Goal: Information Seeking & Learning: Understand process/instructions

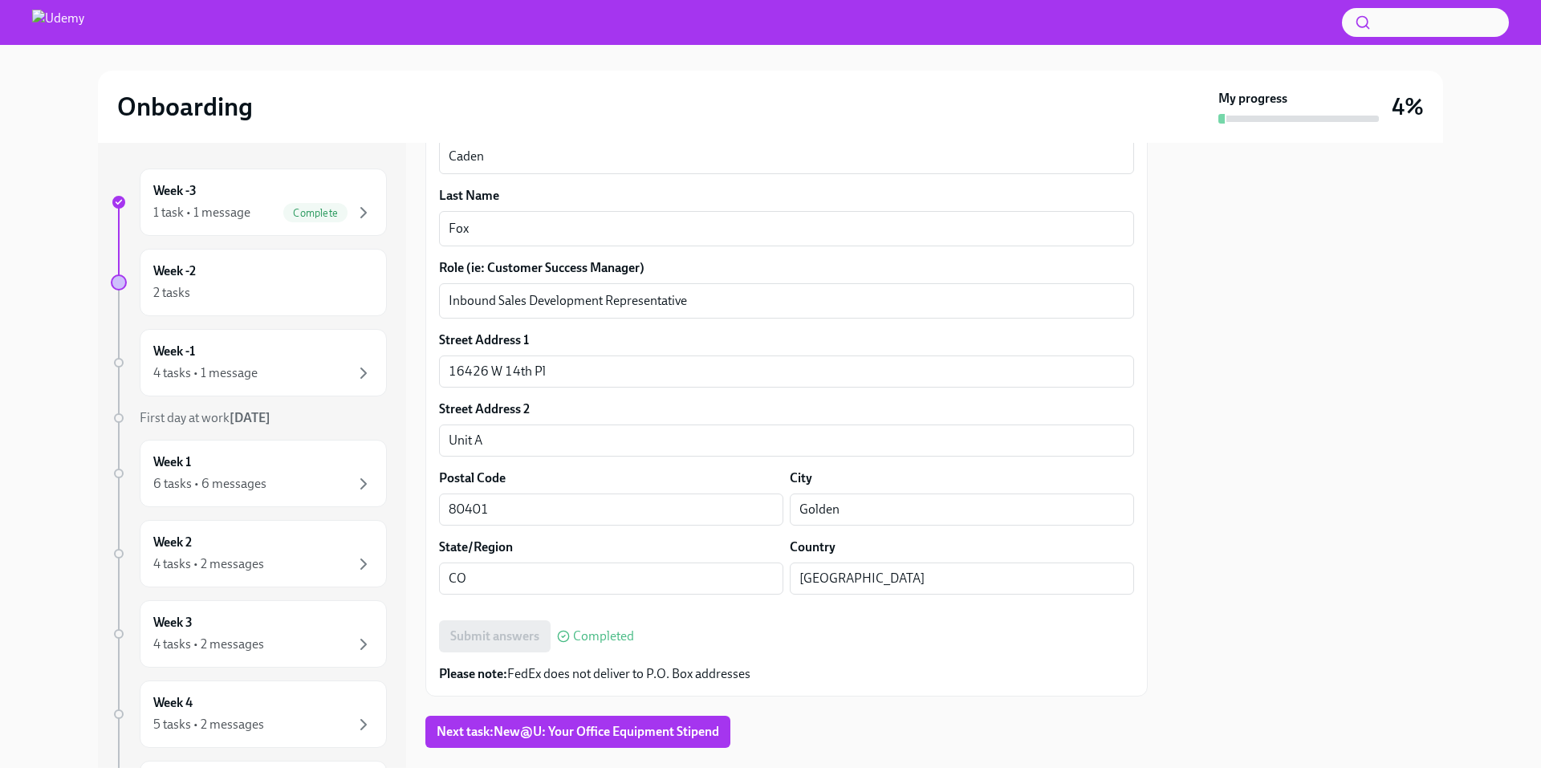
scroll to position [497, 0]
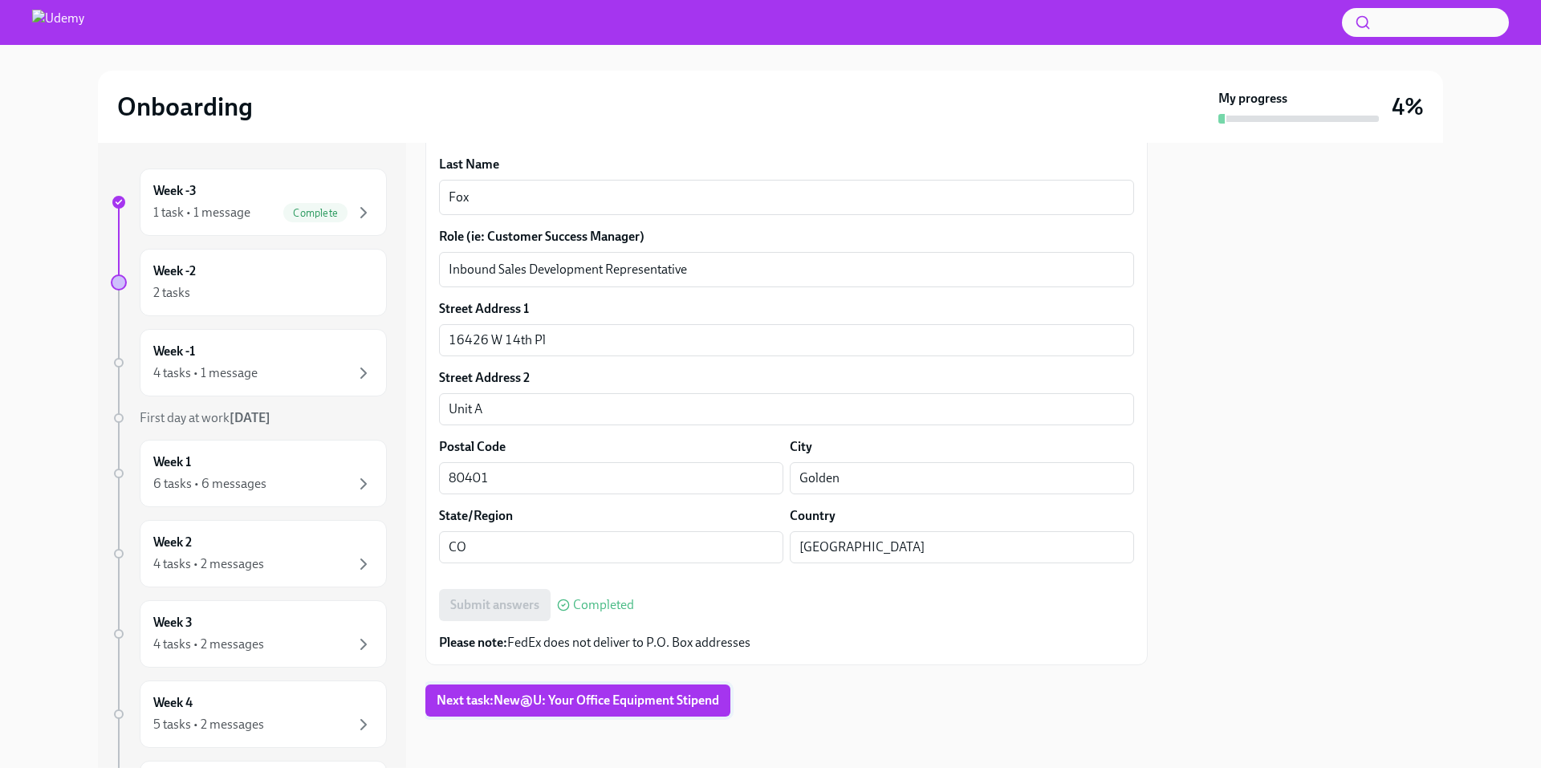
click at [618, 711] on button "Next task : New@U: Your Office Equipment Stipend" at bounding box center [578, 700] width 305 height 33
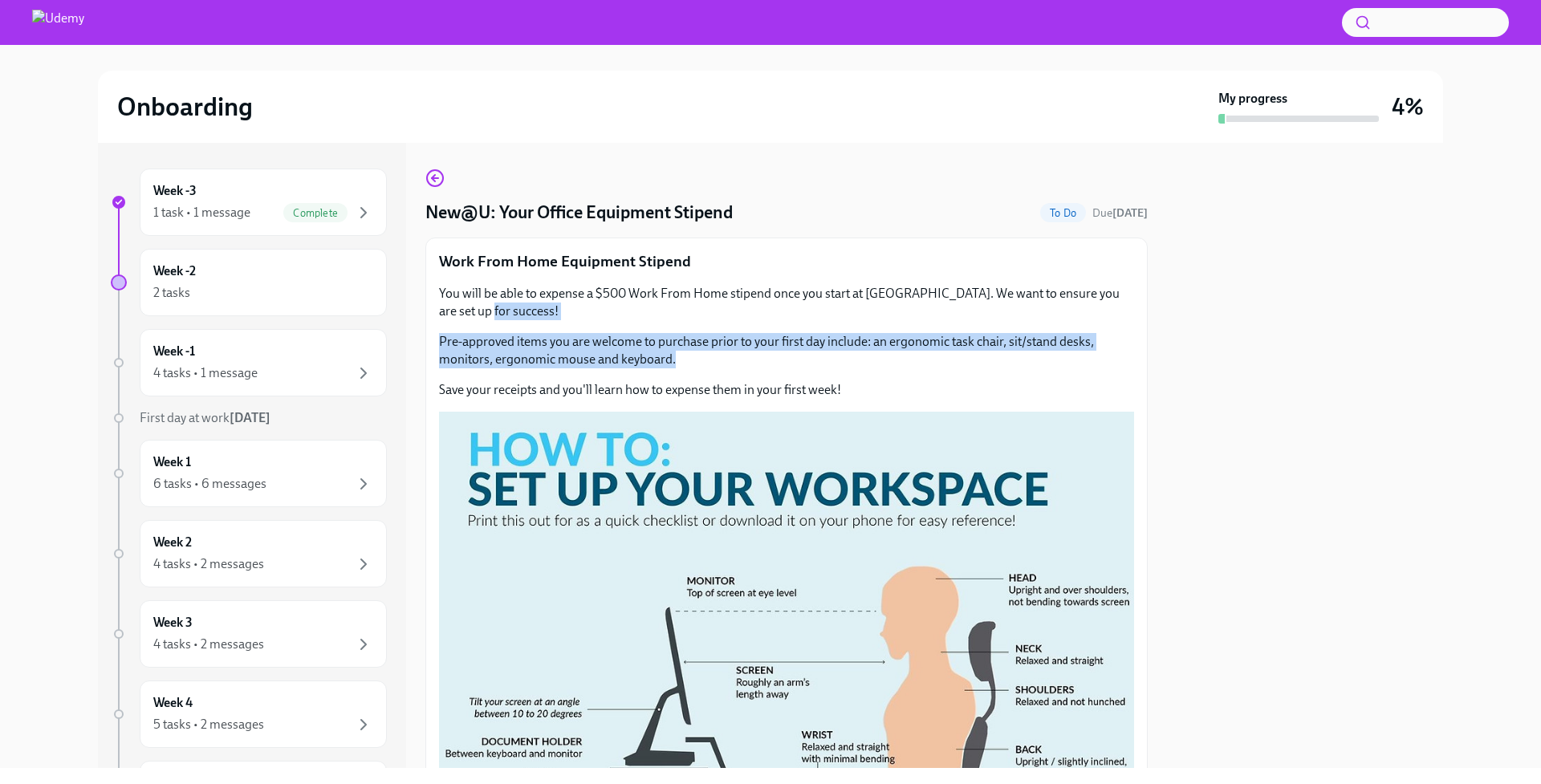
drag, startPoint x: 645, startPoint y: 330, endPoint x: 1090, endPoint y: 359, distance: 445.9
click at [1090, 359] on div "You will be able to expense a $500 Work From Home stipend once you start at [GE…" at bounding box center [786, 342] width 695 height 114
click at [1090, 359] on p "Pre-approved items you are welcome to purchase prior to your first day include:…" at bounding box center [786, 351] width 695 height 35
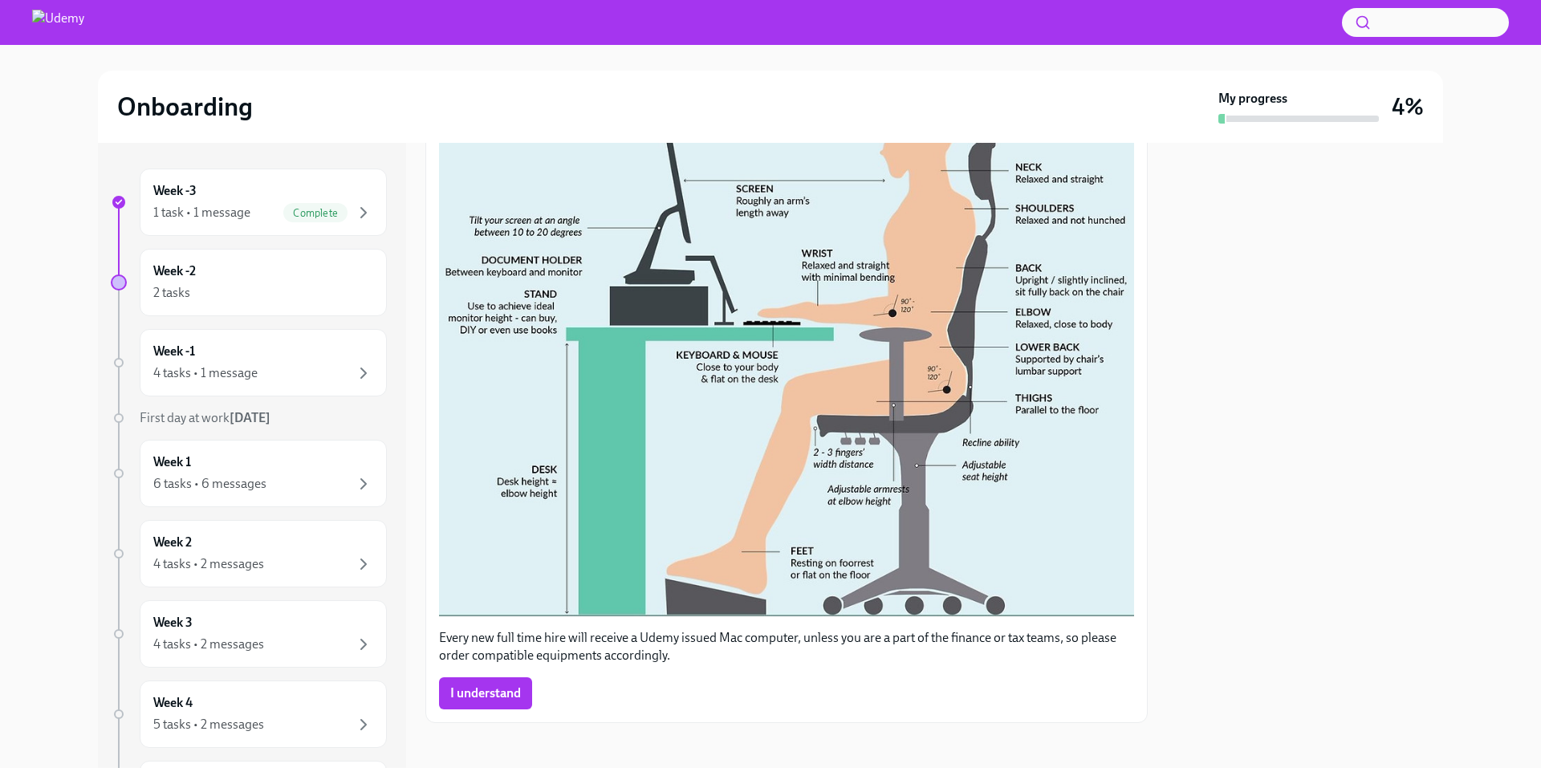
scroll to position [489, 0]
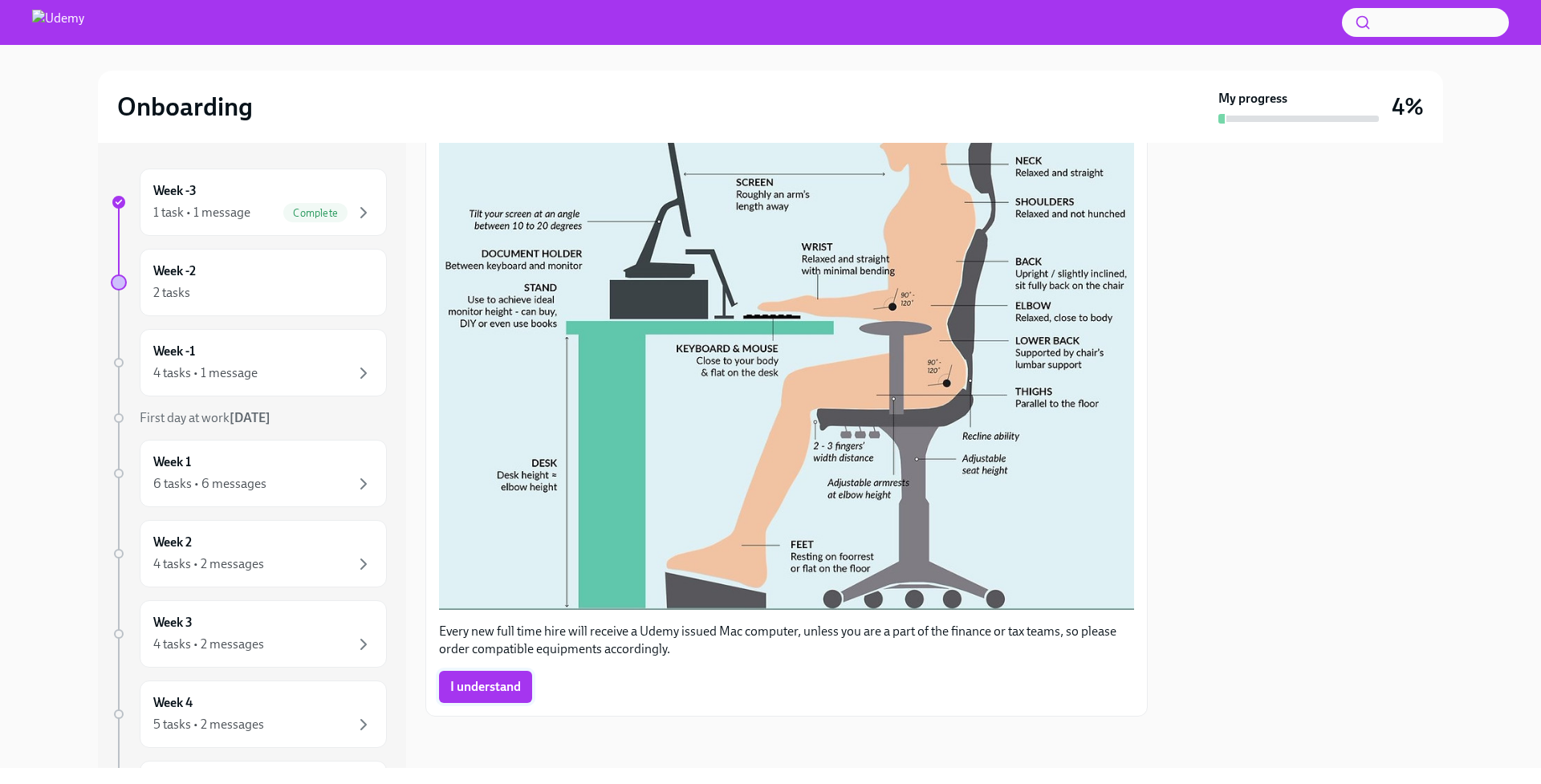
click at [501, 682] on span "I understand" at bounding box center [486, 686] width 71 height 16
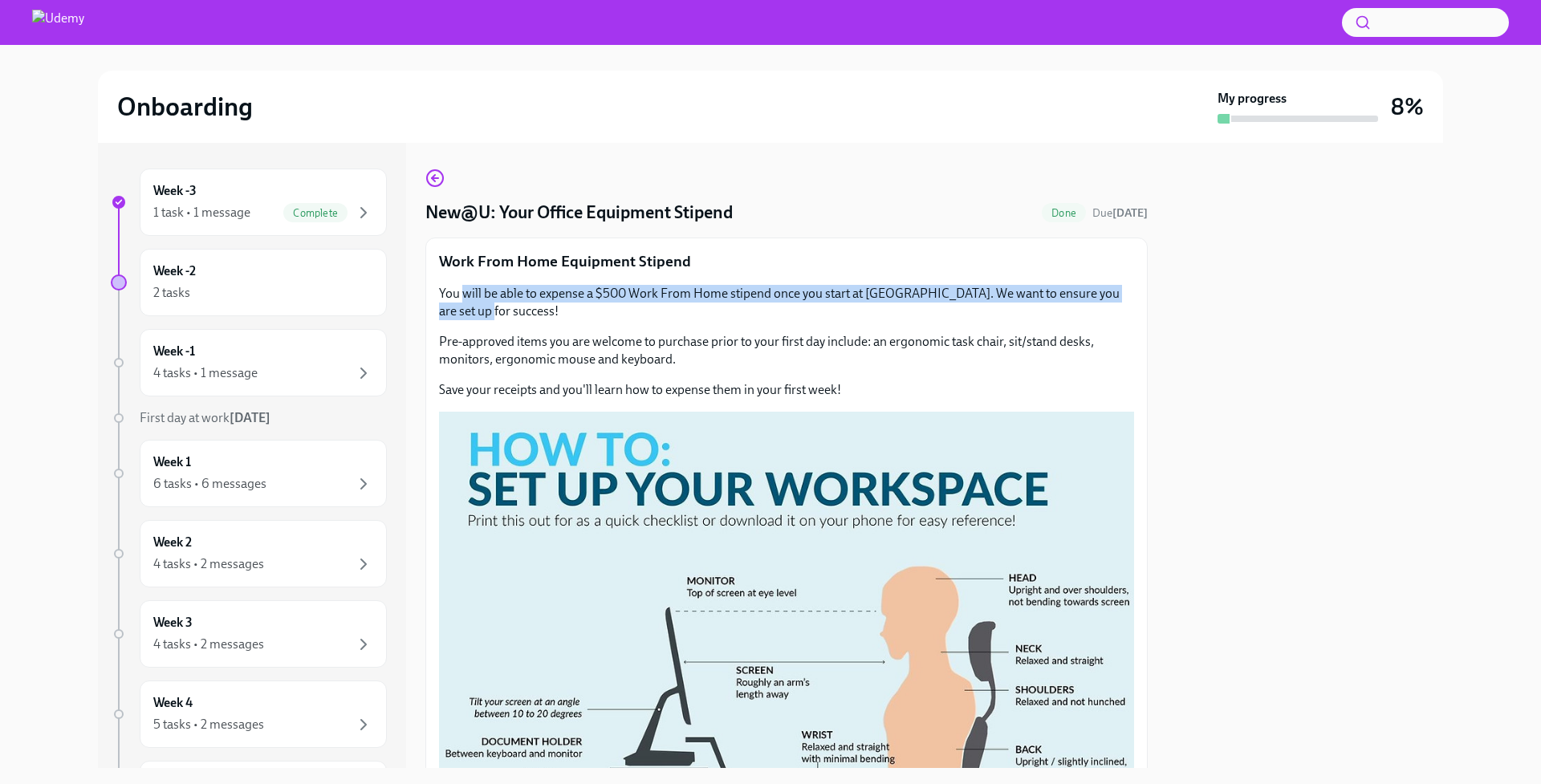
drag, startPoint x: 464, startPoint y: 294, endPoint x: 1118, endPoint y: 311, distance: 654.2
click at [1118, 311] on p "You will be able to expense a $500 Work From Home stipend once you start at [GE…" at bounding box center [786, 302] width 695 height 35
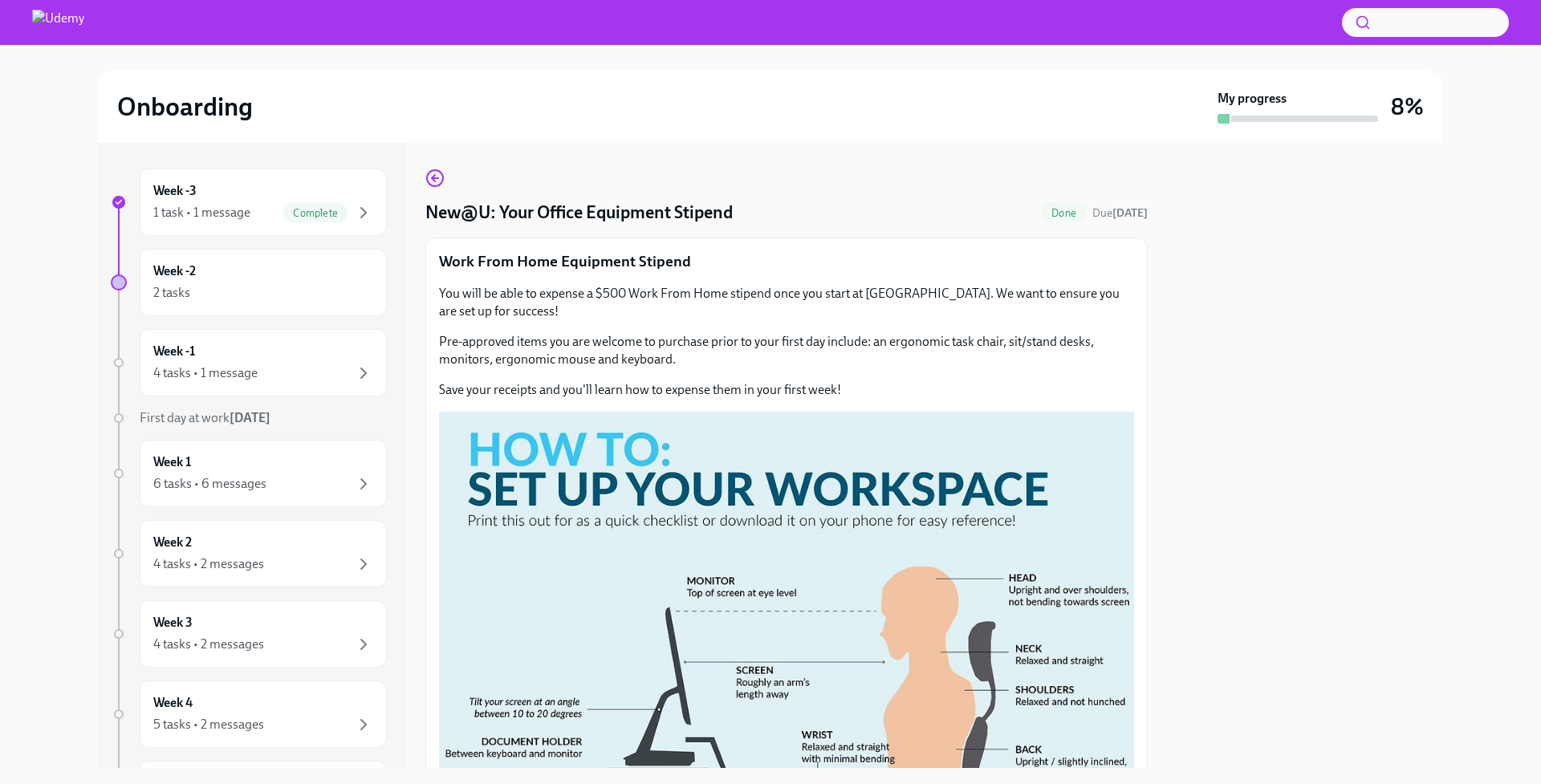
click at [1118, 311] on p "You will be able to expense a $500 Work From Home stipend once you start at [GE…" at bounding box center [786, 302] width 695 height 35
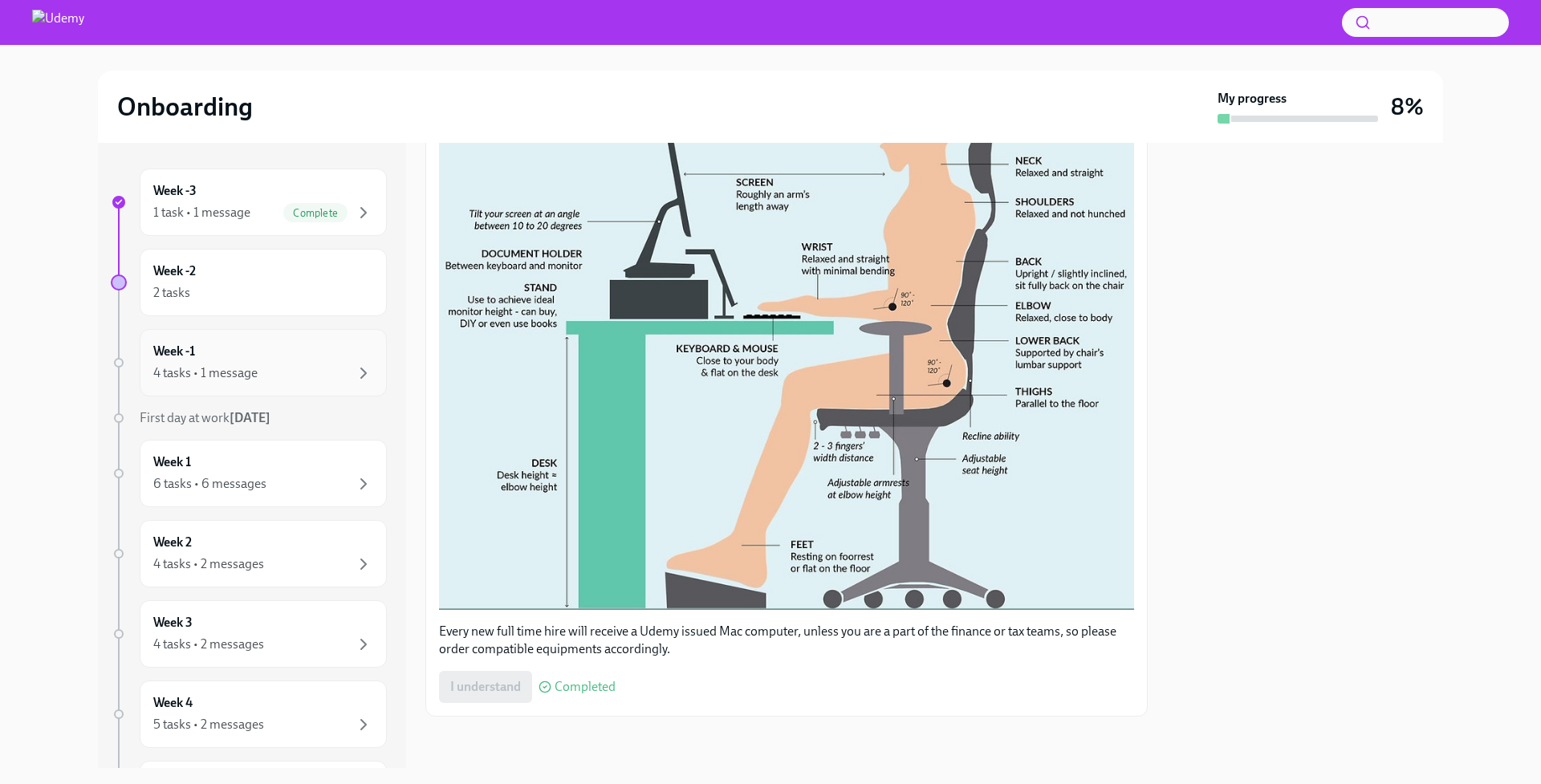
click at [242, 354] on div "Week -1 4 tasks • 1 message" at bounding box center [263, 362] width 220 height 40
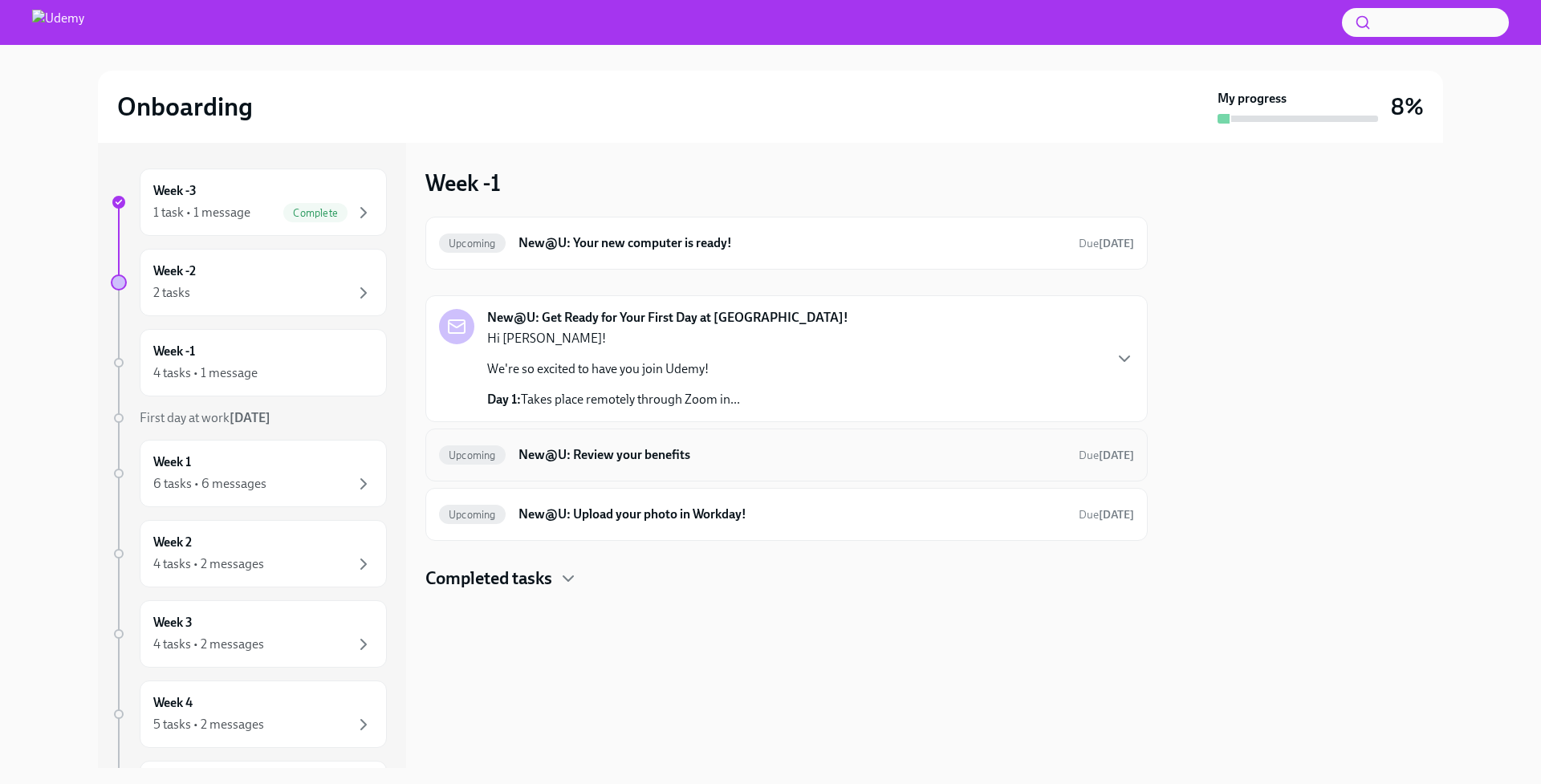
click at [737, 453] on h6 "New@U: Review your benefits" at bounding box center [792, 455] width 548 height 18
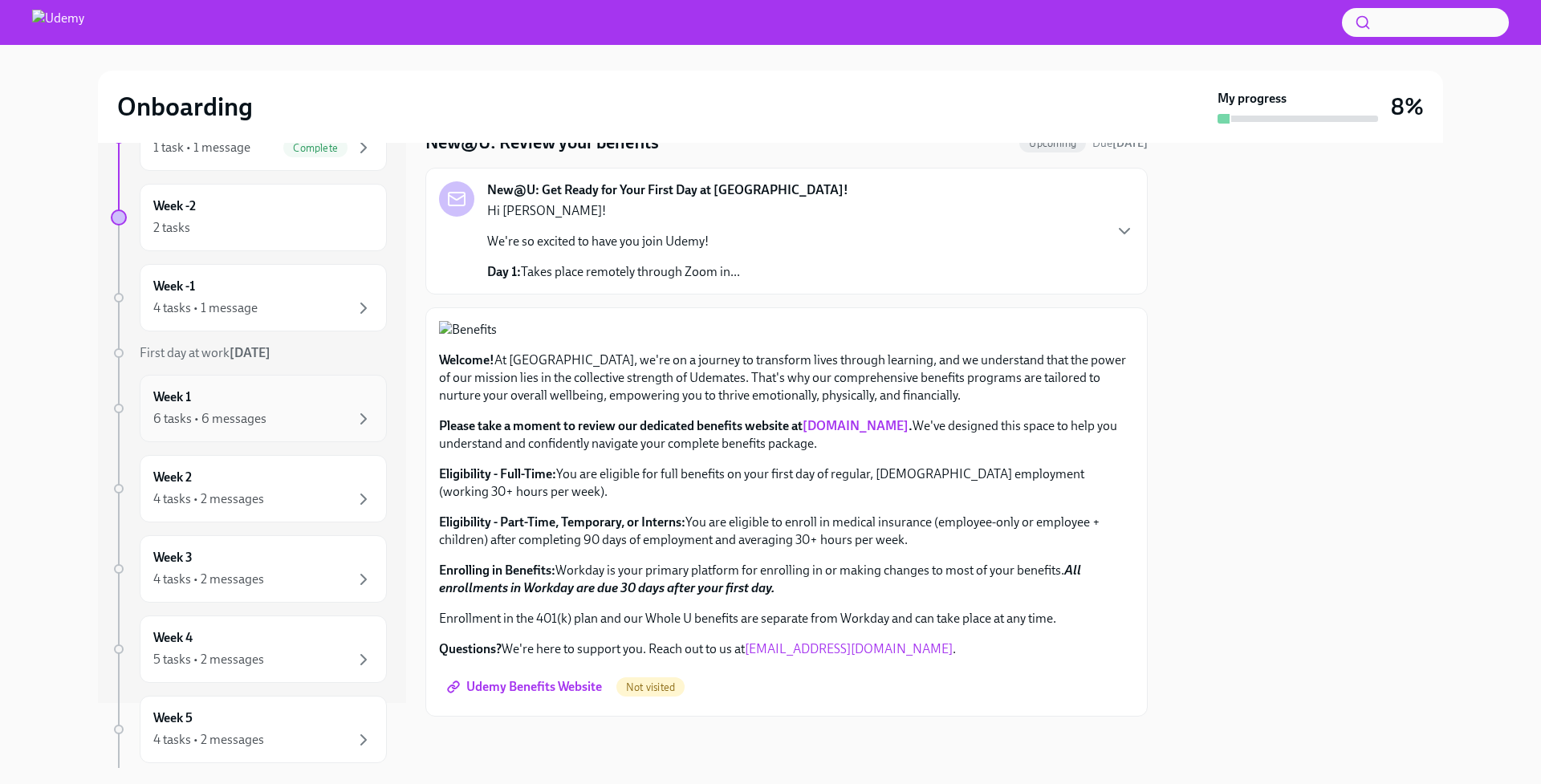
scroll to position [94, 0]
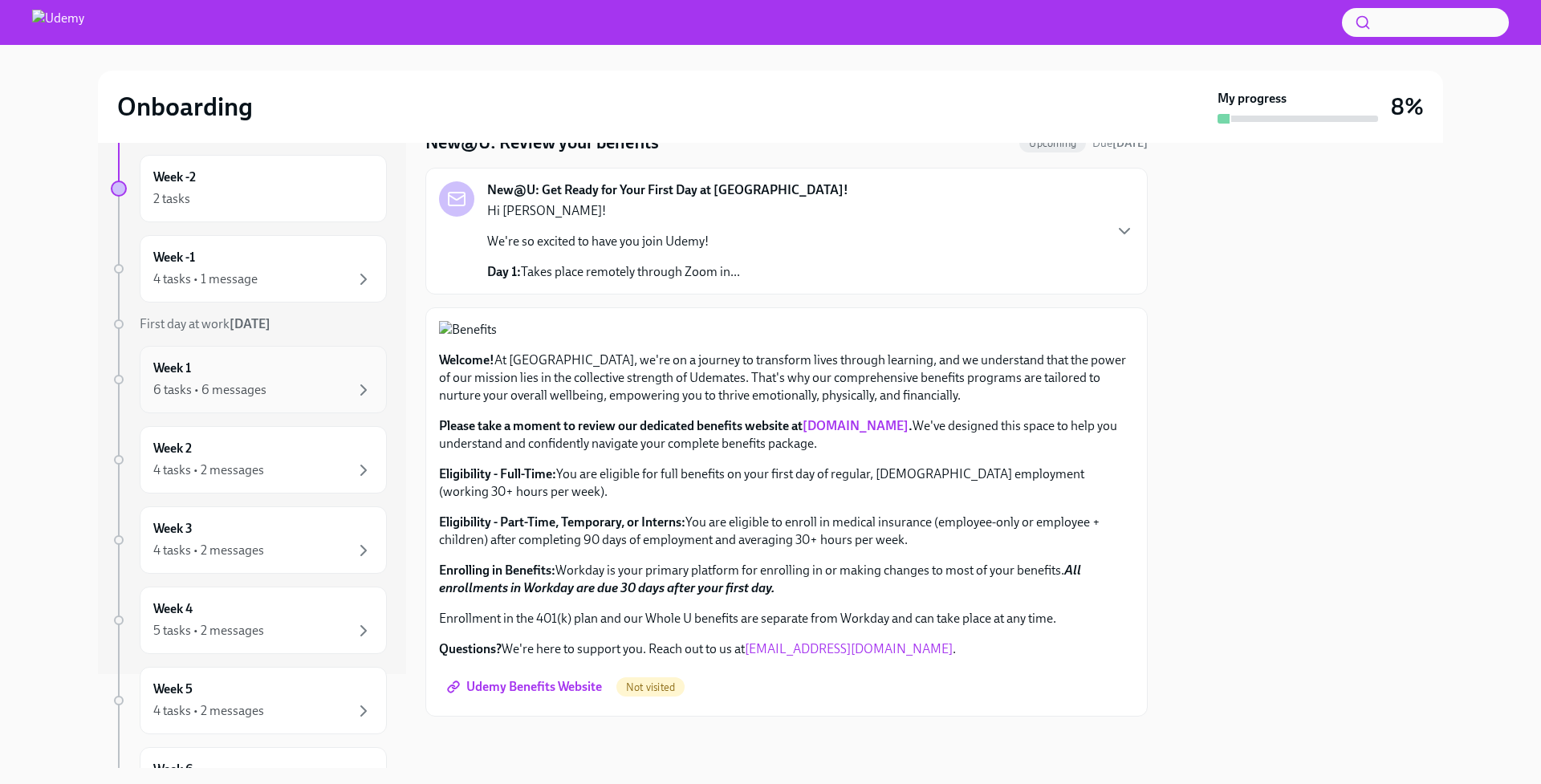
click at [247, 382] on div "6 tasks • 6 messages" at bounding box center [210, 390] width 113 height 18
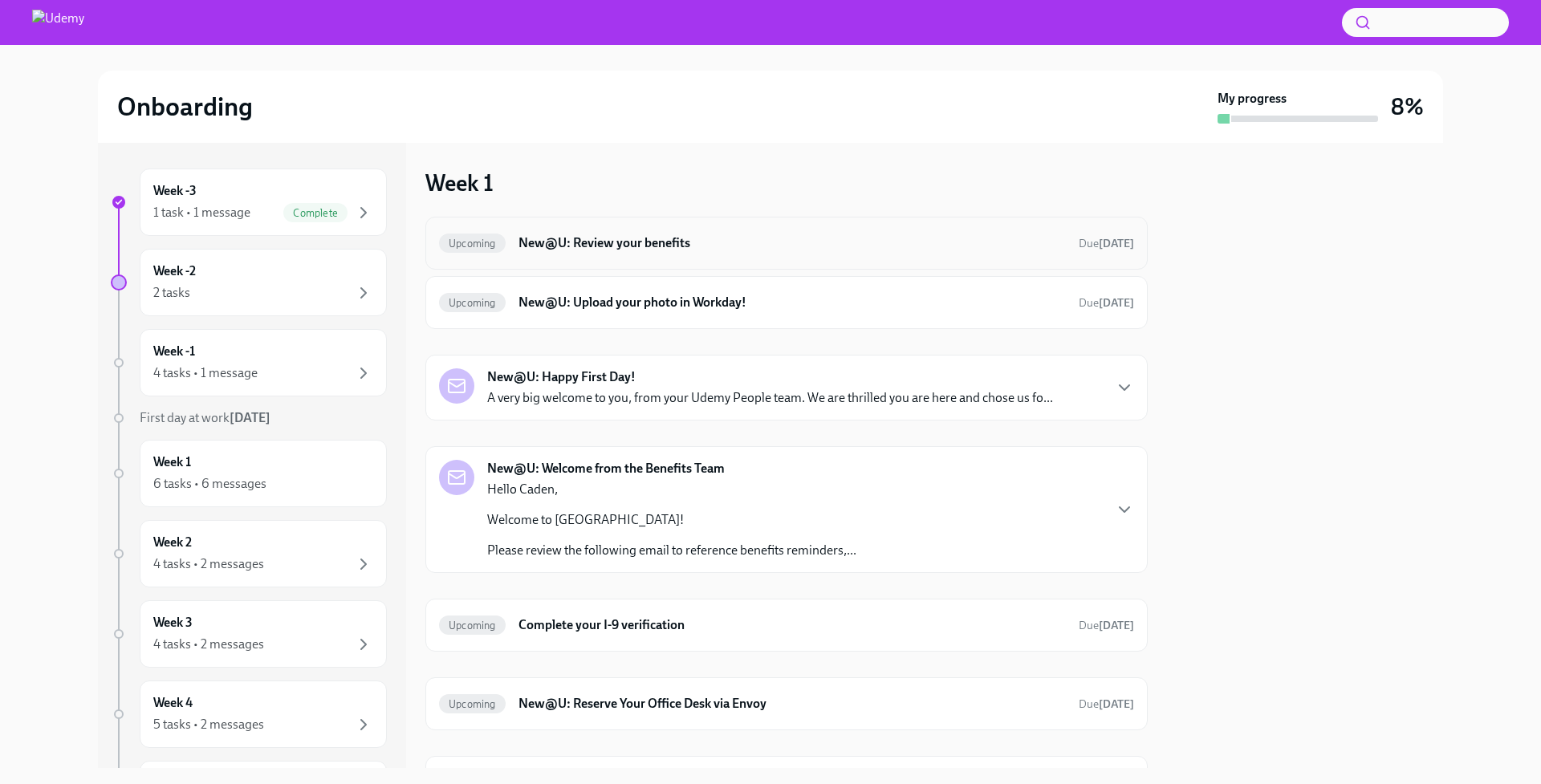
click at [825, 253] on div "Upcoming New@U: Review your benefits Due [DATE]" at bounding box center [786, 243] width 695 height 26
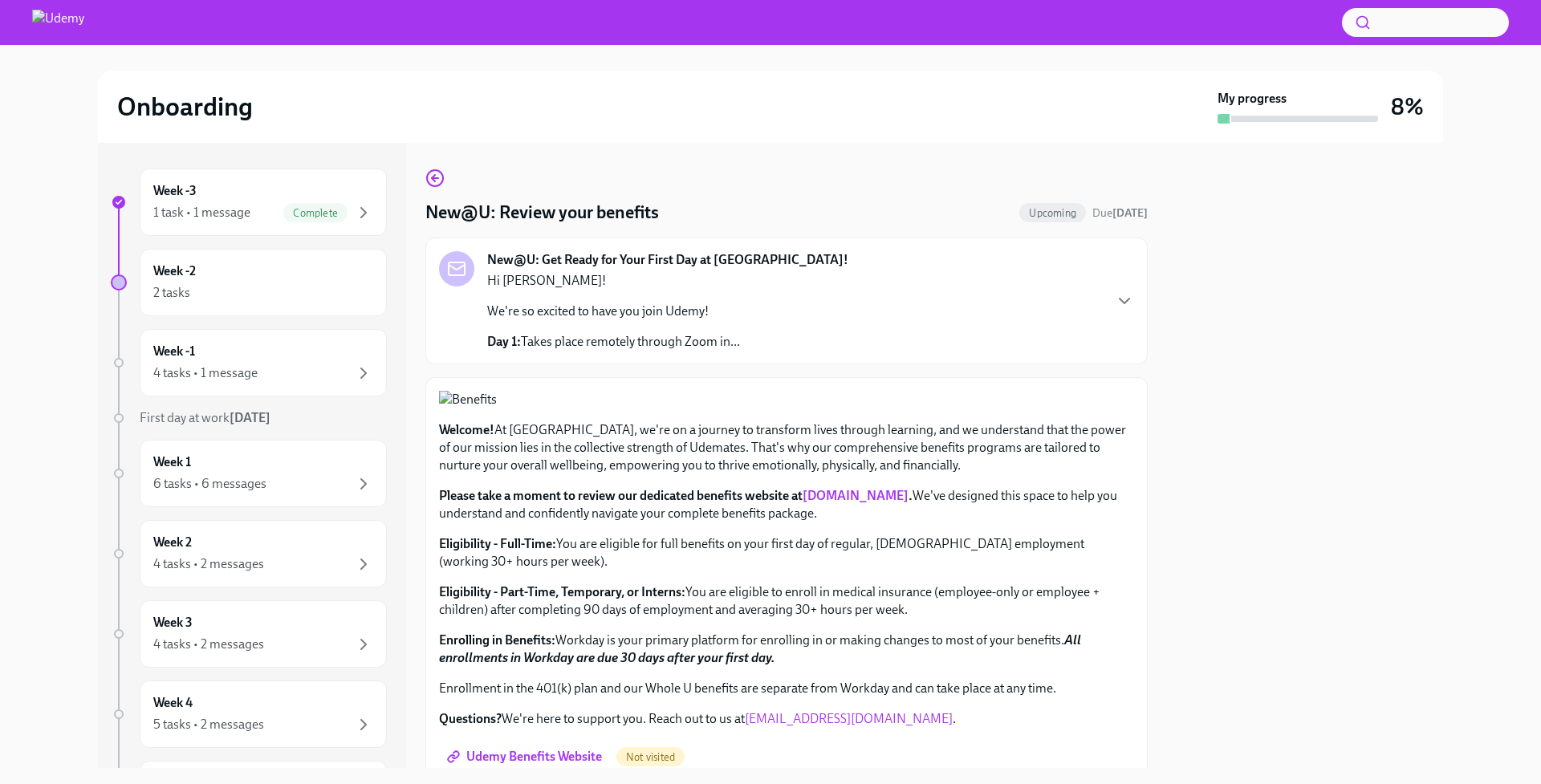
scroll to position [443, 0]
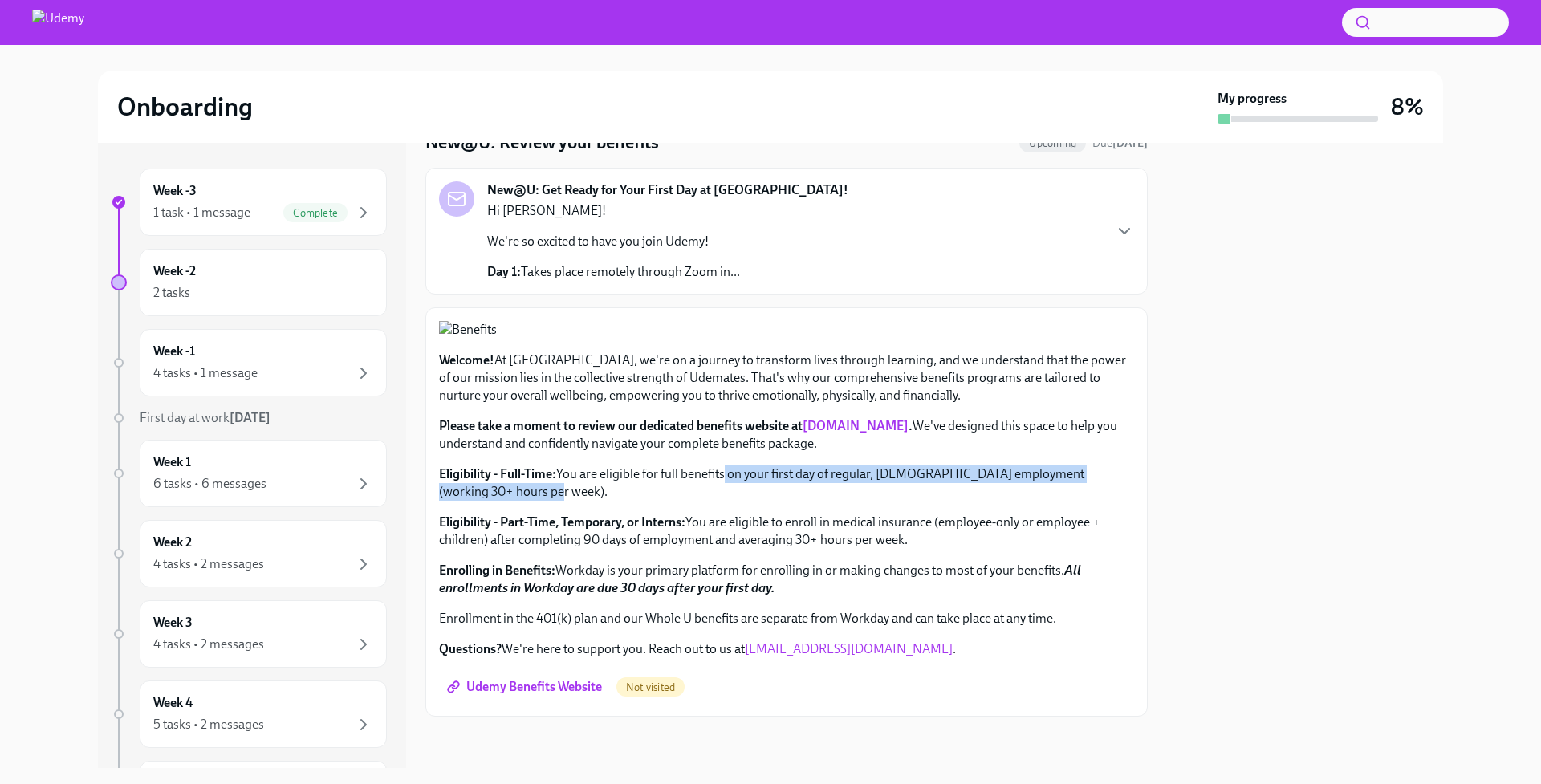
drag, startPoint x: 721, startPoint y: 473, endPoint x: 919, endPoint y: 487, distance: 198.5
click at [919, 487] on p "Eligibility - Full-Time: You are eligible for full benefits on your first day o…" at bounding box center [786, 483] width 695 height 35
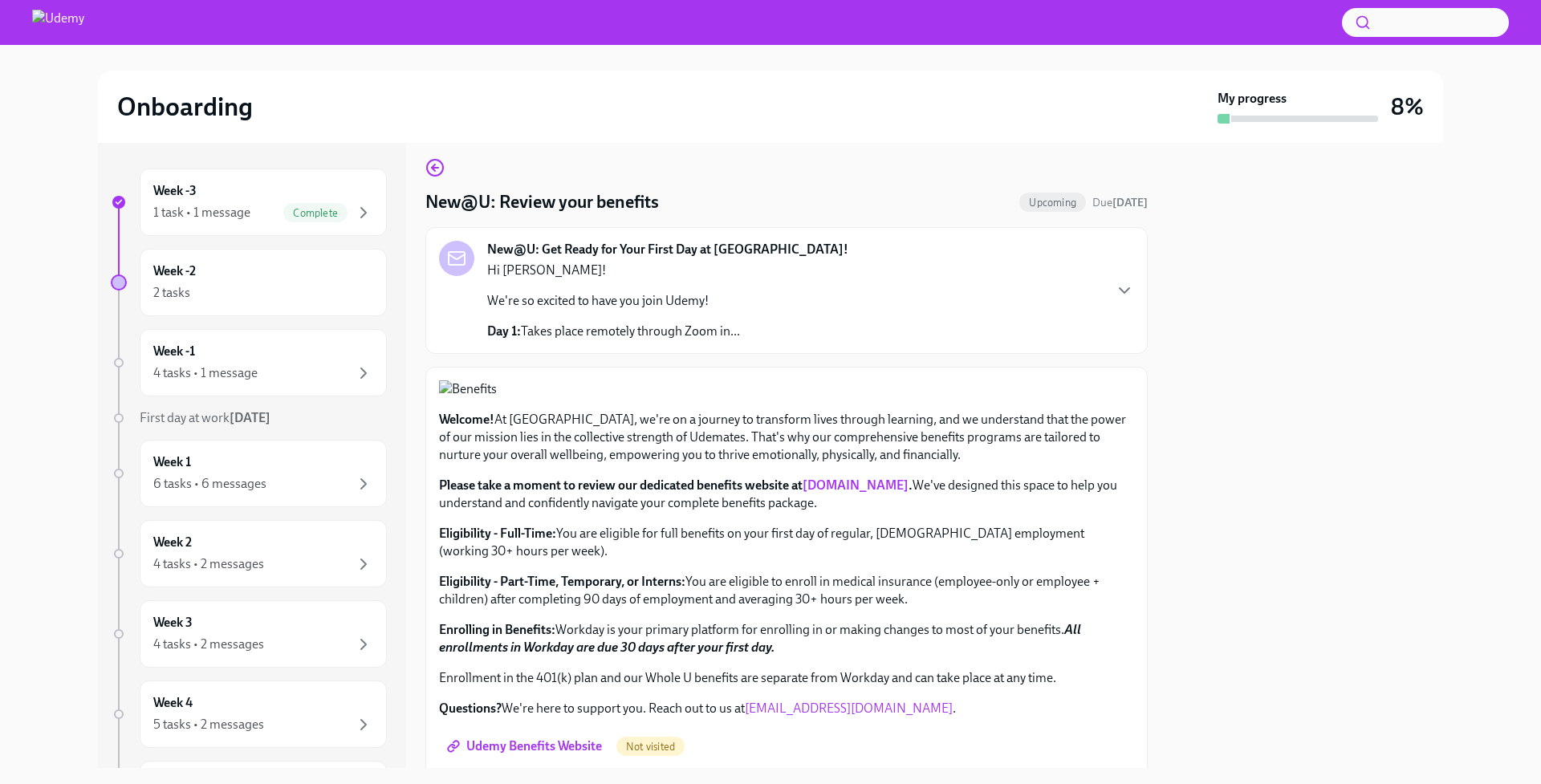
scroll to position [0, 0]
